Goal: Obtain resource: Download file/media

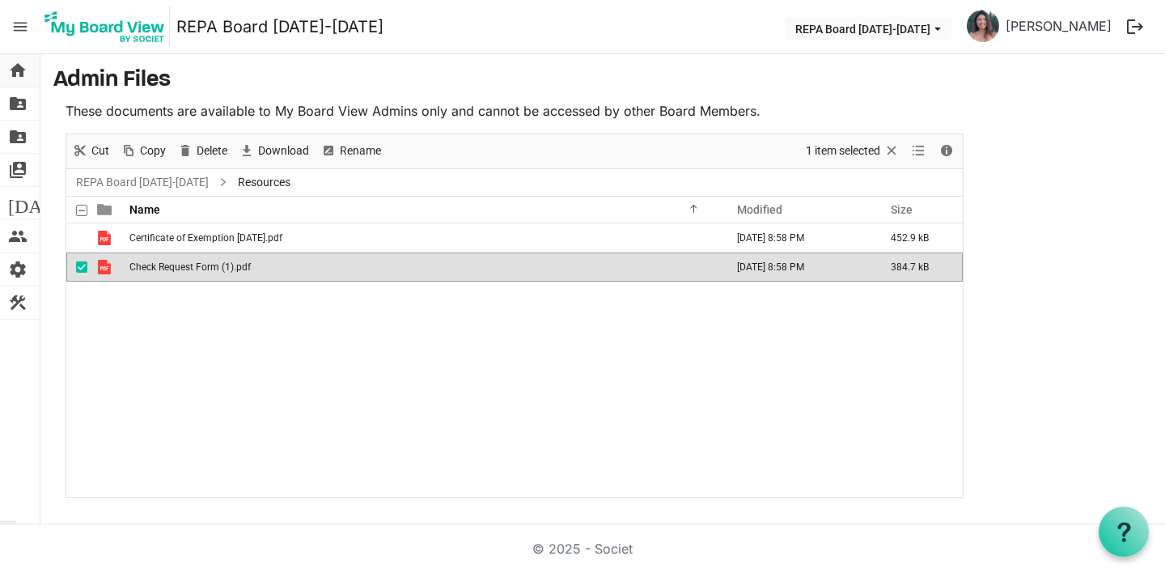
click at [17, 68] on span "home" at bounding box center [17, 70] width 19 height 32
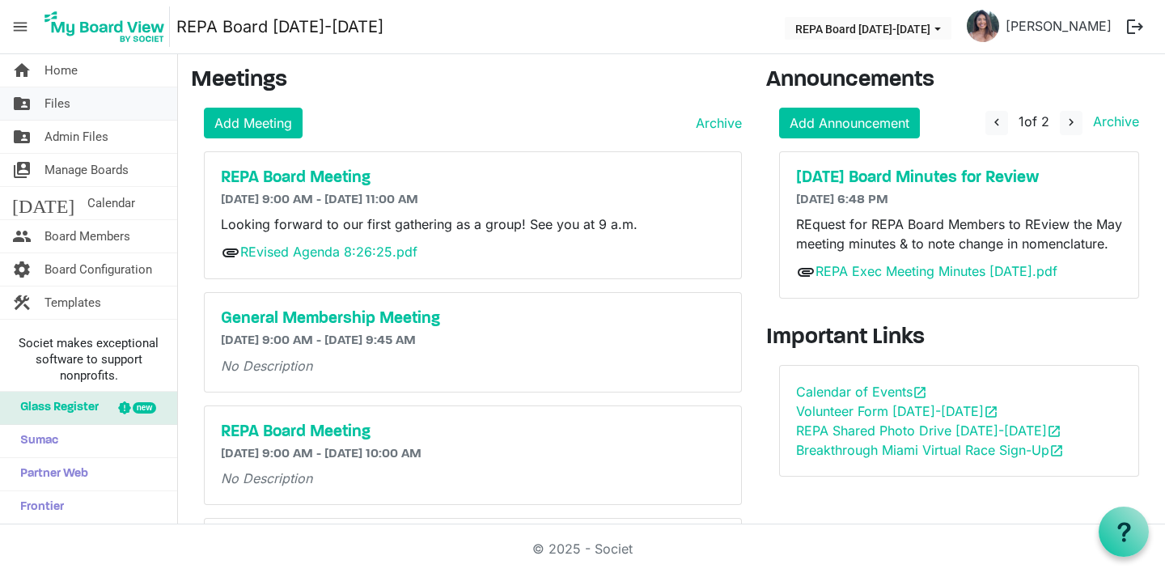
click at [55, 97] on span "Files" at bounding box center [57, 103] width 26 height 32
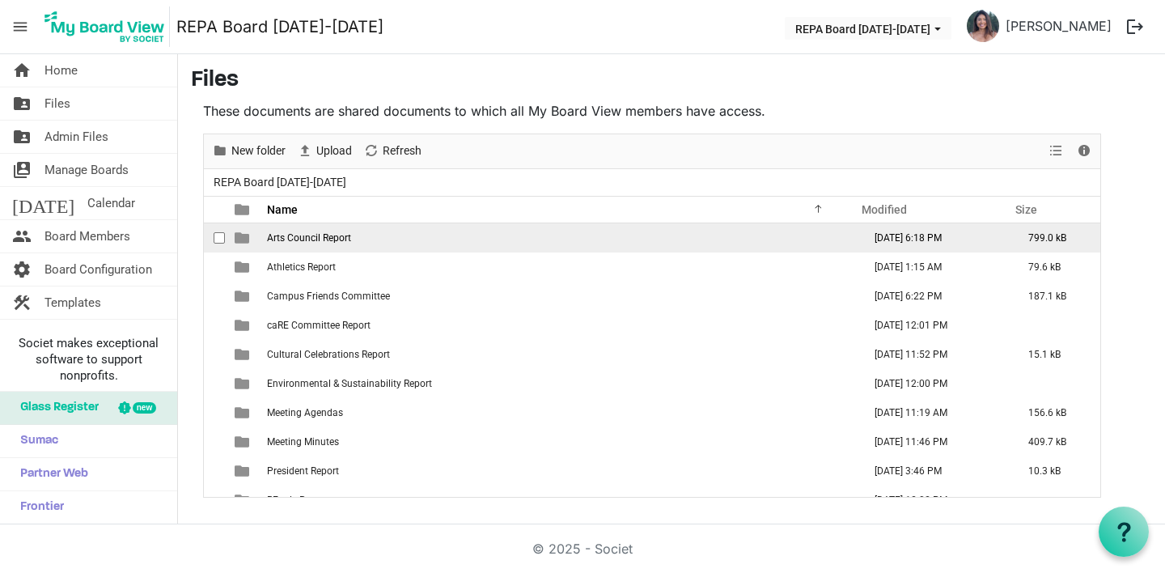
click at [325, 239] on span "Arts Council Report" at bounding box center [309, 237] width 84 height 11
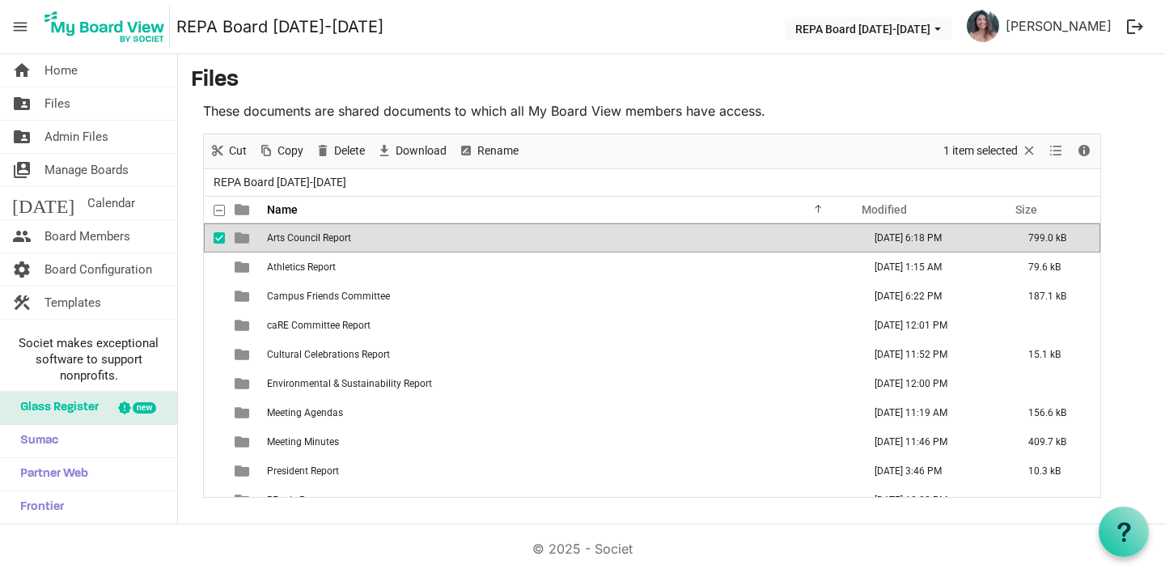
click at [325, 239] on span "Arts Council Report" at bounding box center [309, 237] width 84 height 11
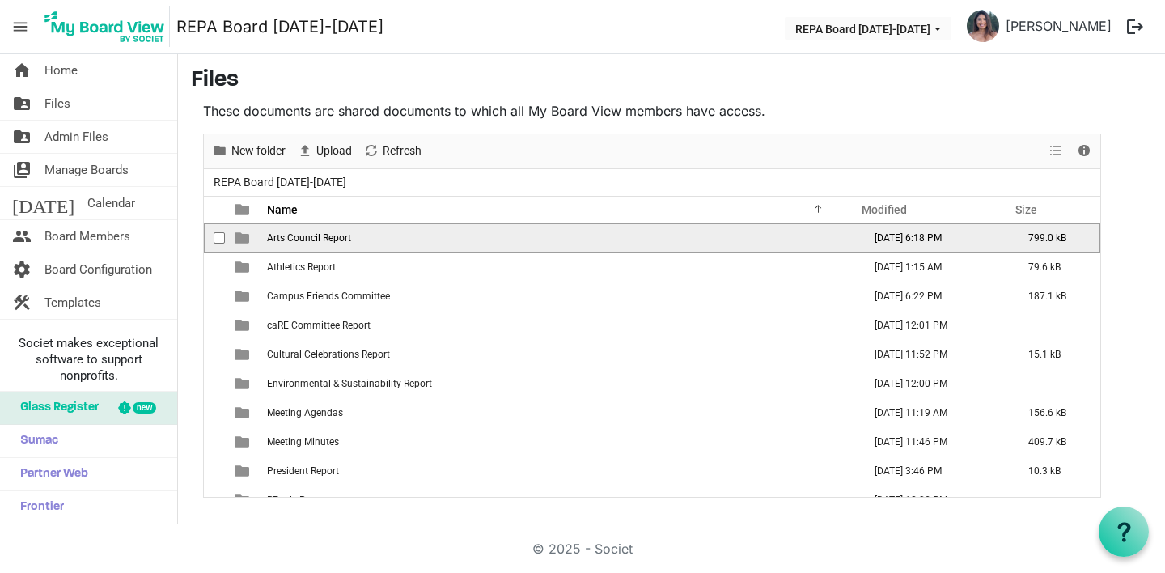
click at [325, 239] on span "Arts Council Report" at bounding box center [309, 237] width 84 height 11
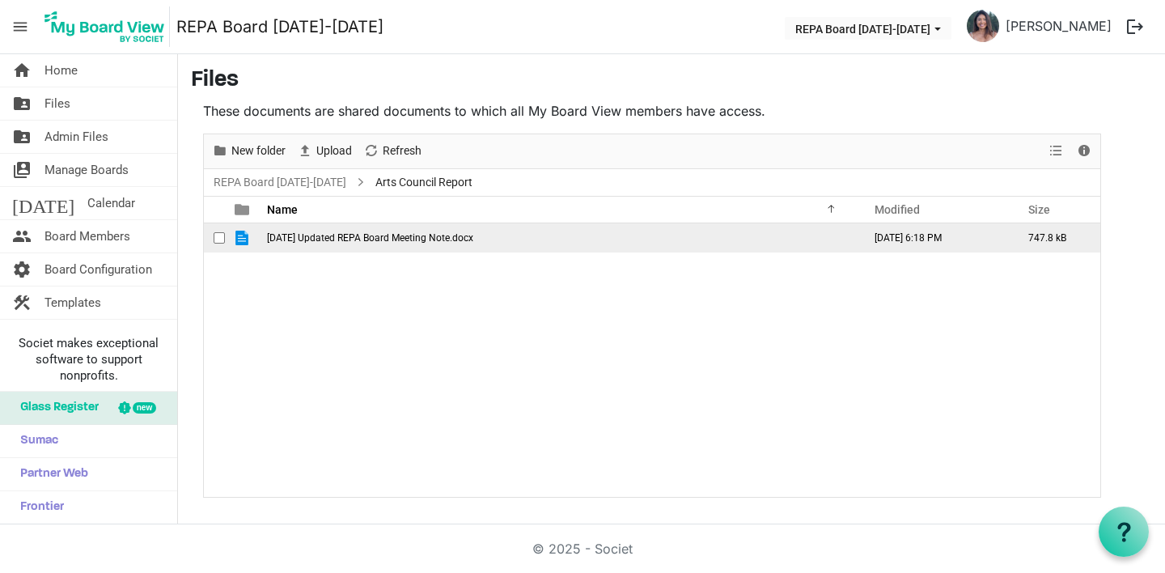
click at [324, 239] on span "August 25 Updated REPA Board Meeting Note.docx" at bounding box center [370, 237] width 206 height 11
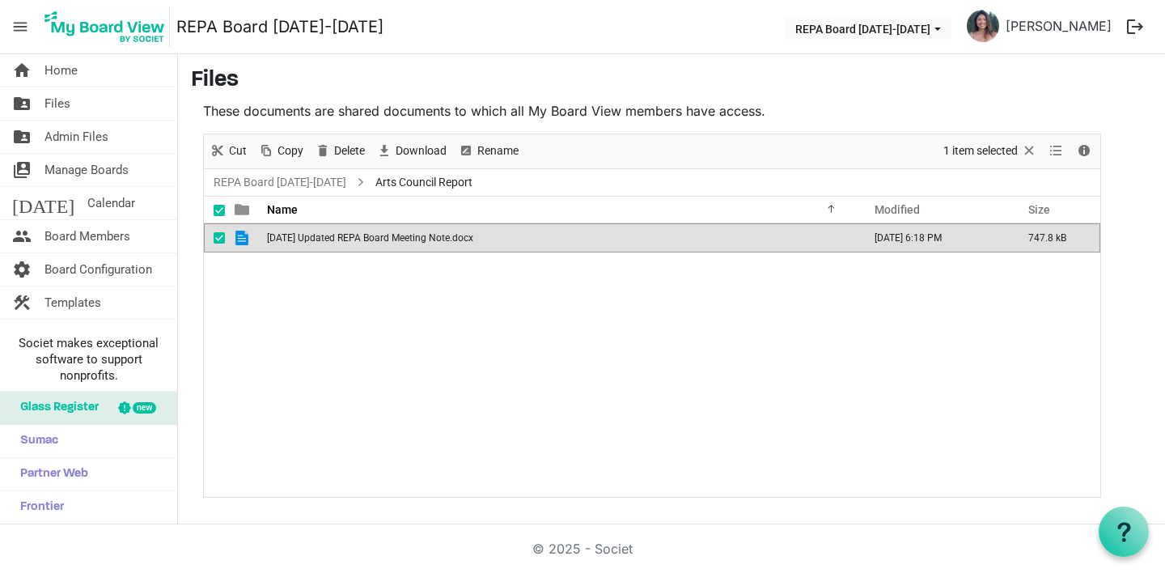
click at [324, 239] on span "August 25 Updated REPA Board Meeting Note.docx" at bounding box center [370, 237] width 206 height 11
click at [66, 104] on span "Files" at bounding box center [57, 103] width 26 height 32
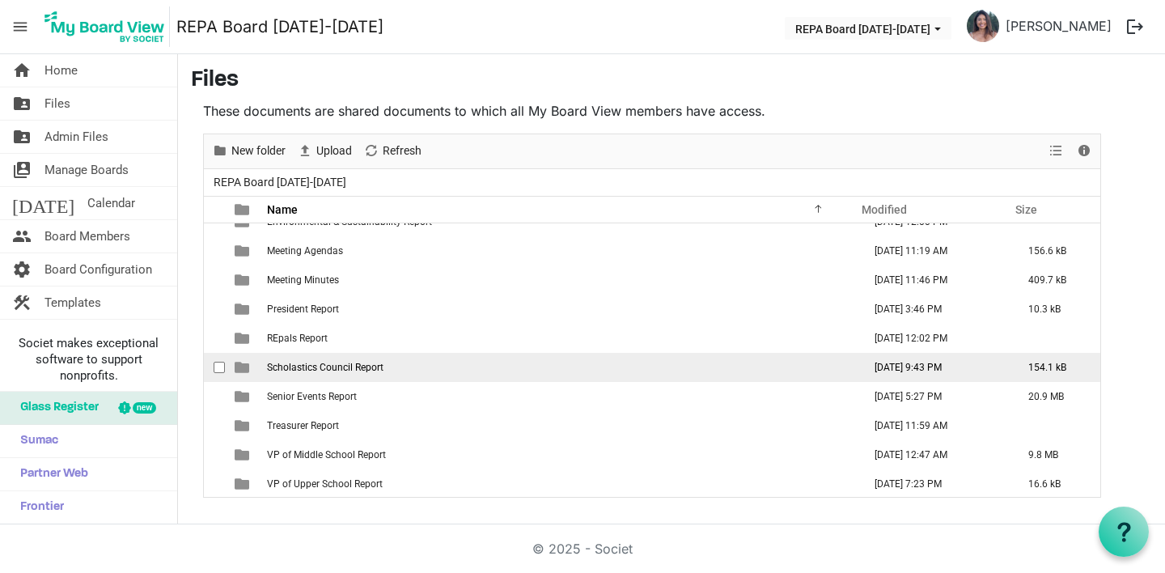
scroll to position [163, 0]
click at [325, 362] on span "Scholastics Council Report" at bounding box center [325, 365] width 117 height 11
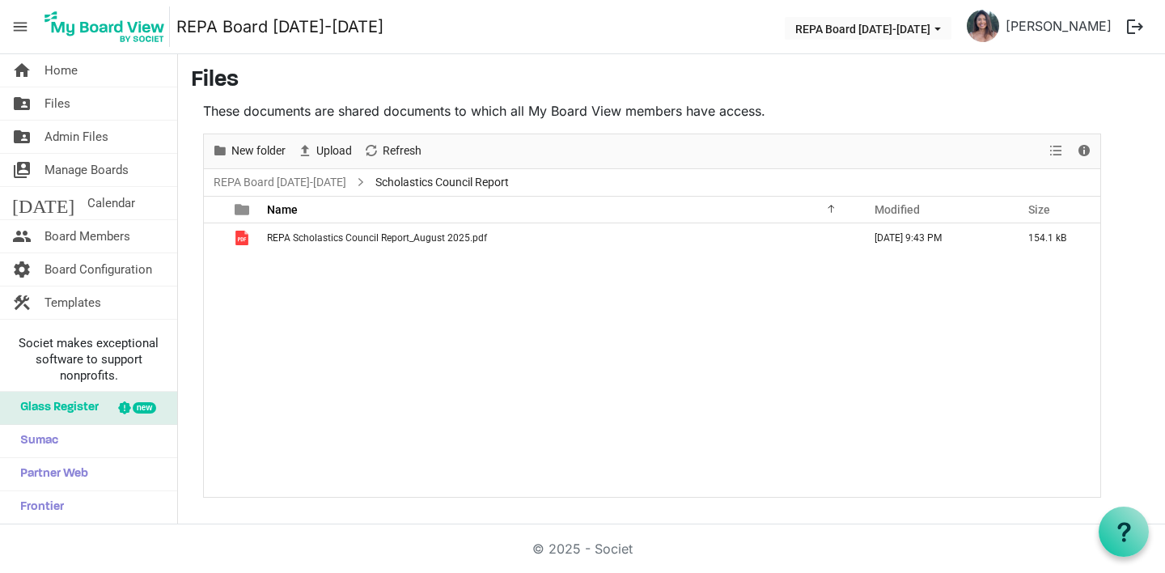
scroll to position [0, 0]
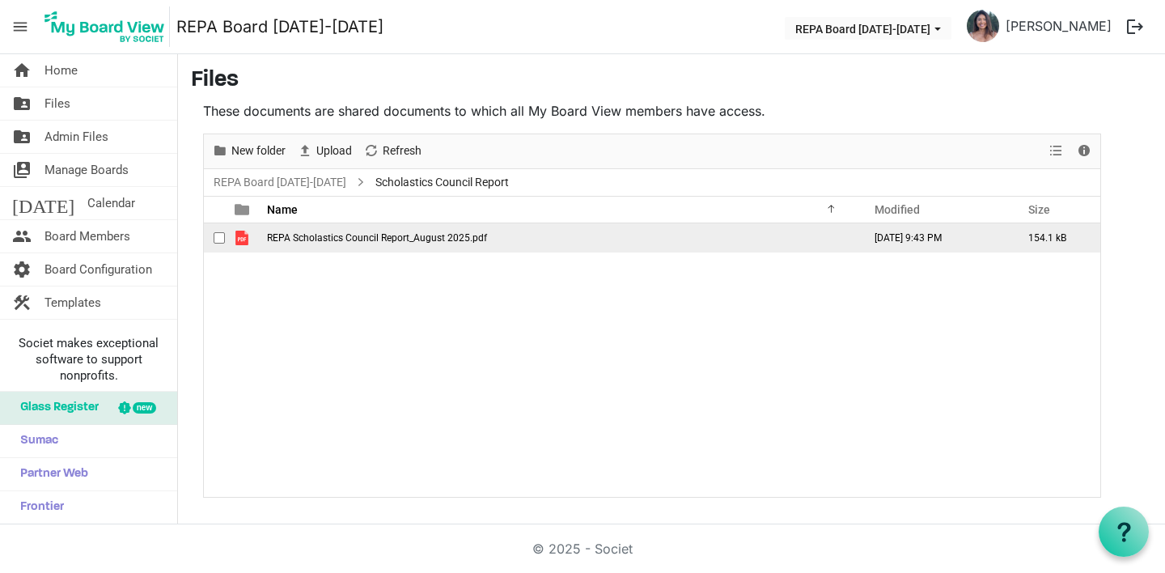
click at [328, 237] on span "REPA Scholastics Council Report_August 2025.pdf" at bounding box center [377, 237] width 220 height 11
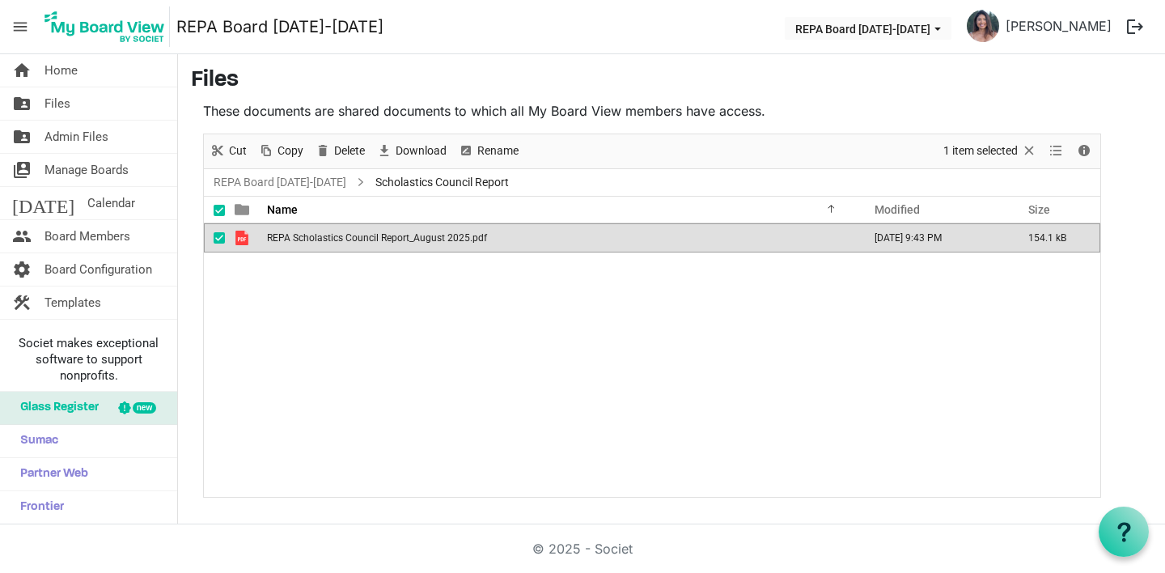
click at [328, 237] on span "REPA Scholastics Council Report_August 2025.pdf" at bounding box center [377, 237] width 220 height 11
click at [61, 104] on span "Files" at bounding box center [57, 103] width 26 height 32
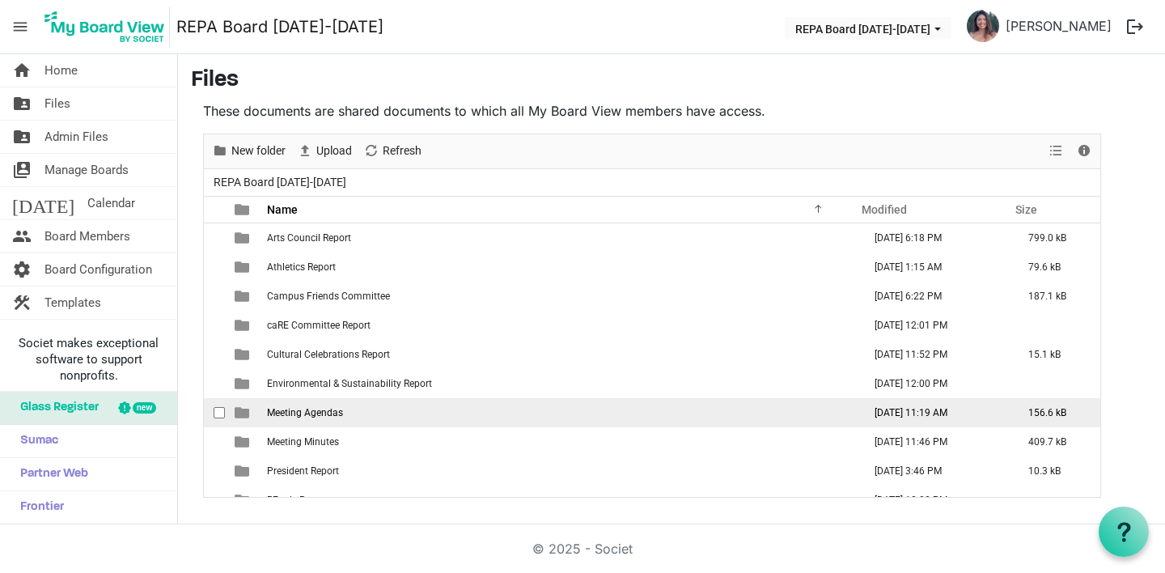
scroll to position [163, 0]
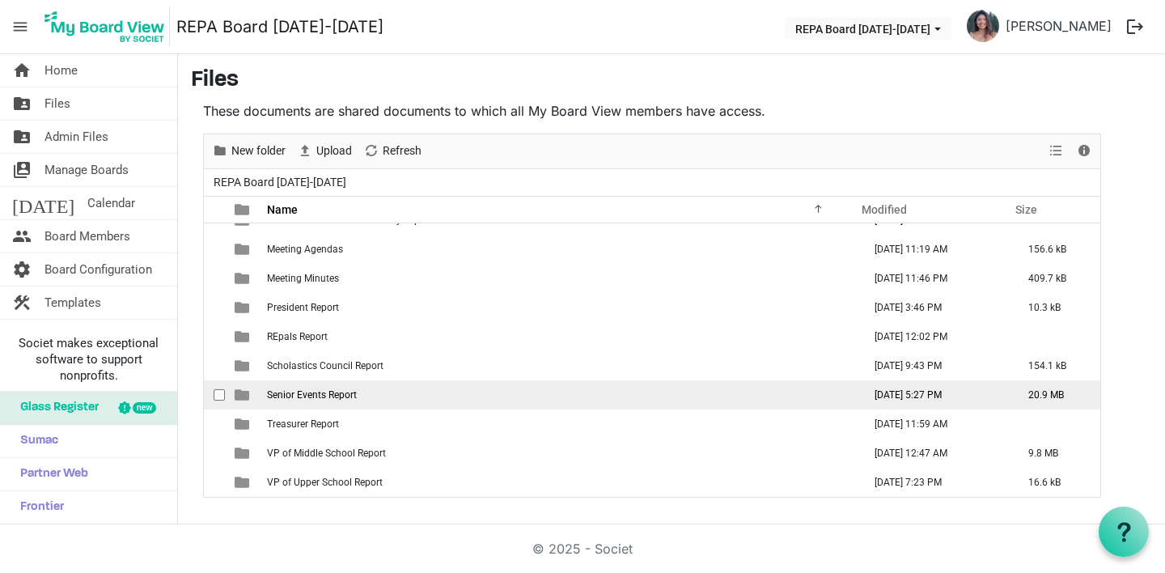
click at [313, 395] on span "Senior Events Report" at bounding box center [312, 394] width 90 height 11
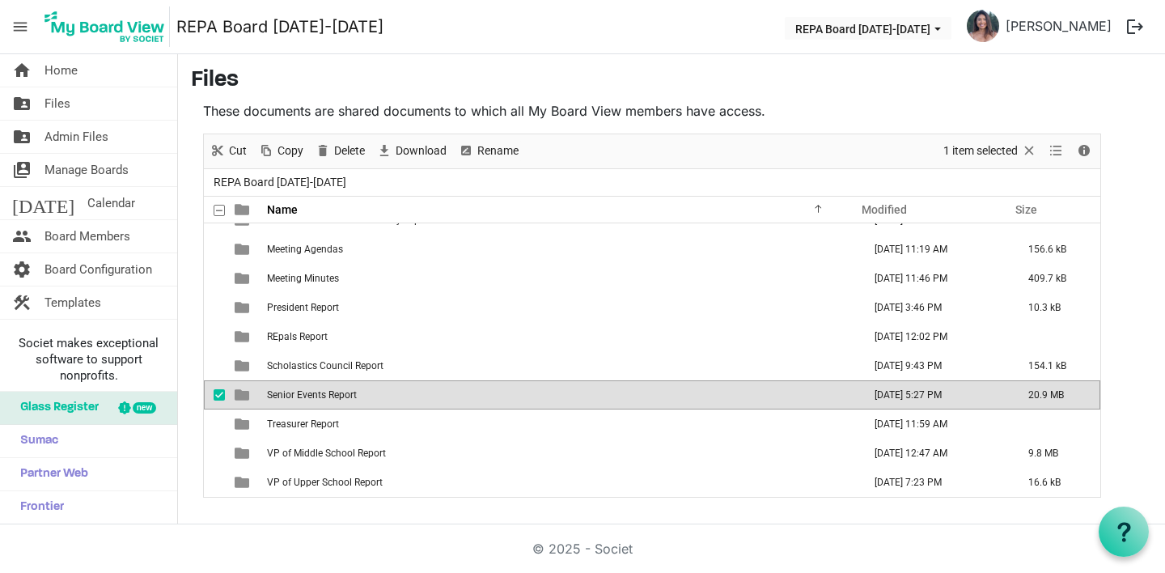
click at [313, 395] on span "Senior Events Report" at bounding box center [312, 394] width 90 height 11
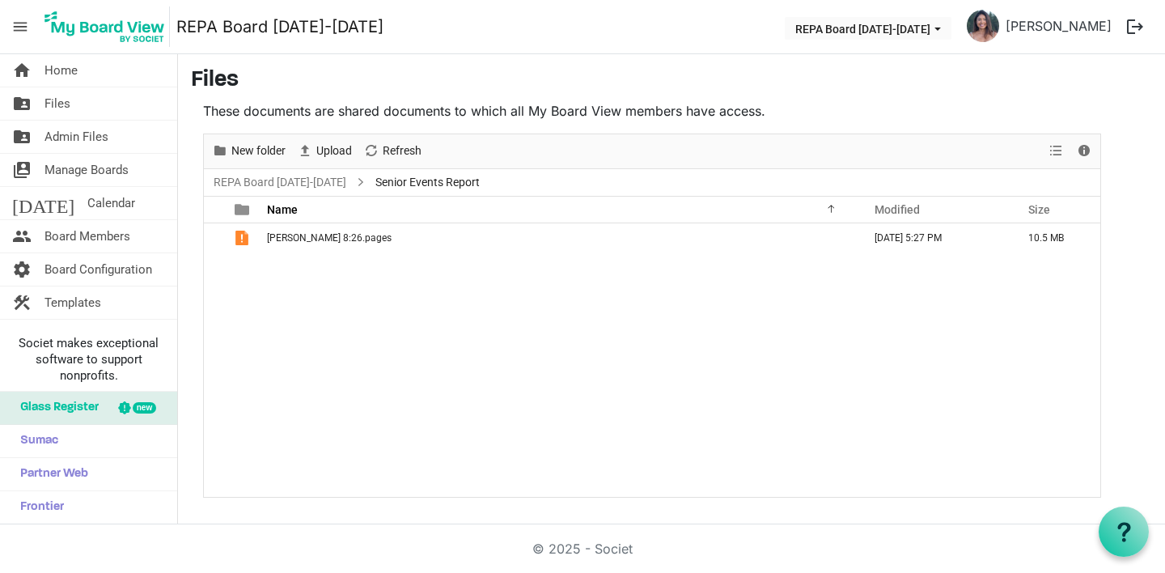
scroll to position [0, 0]
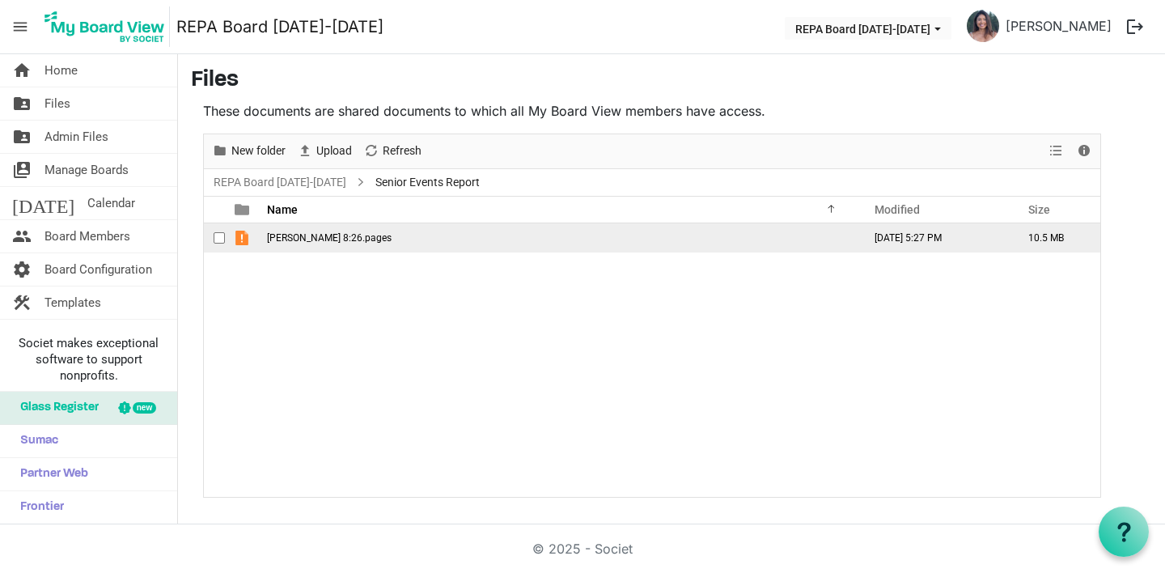
click at [275, 241] on span "[PERSON_NAME] 8:26.pages" at bounding box center [329, 237] width 125 height 11
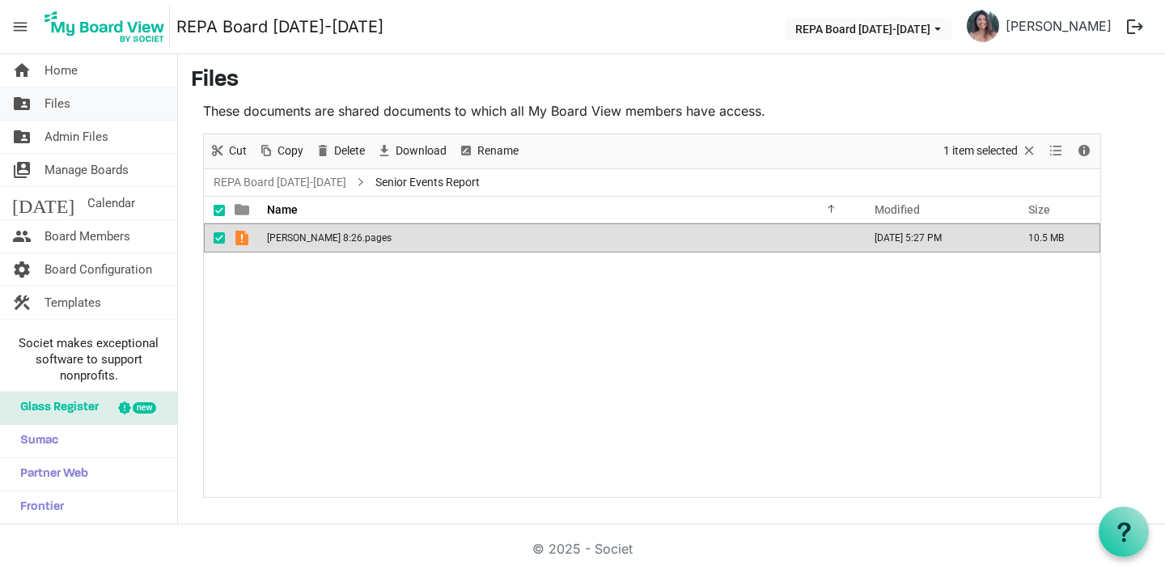
click at [78, 104] on link "folder_shared Files" at bounding box center [88, 103] width 177 height 32
